Goal: Book appointment/travel/reservation

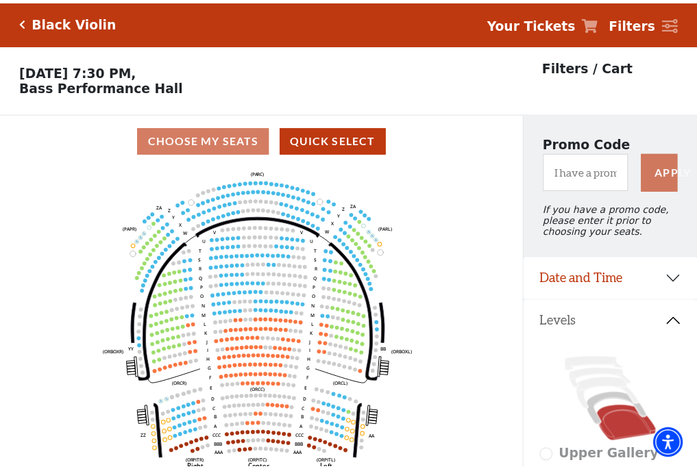
scroll to position [64, 0]
